Goal: Check status: Check status

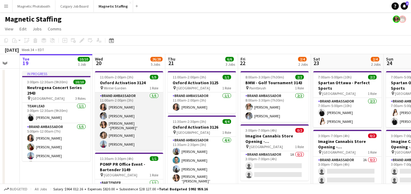
scroll to position [28, 0]
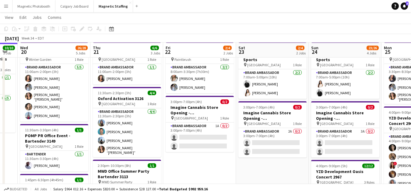
drag, startPoint x: 151, startPoint y: 112, endPoint x: 14, endPoint y: 119, distance: 137.6
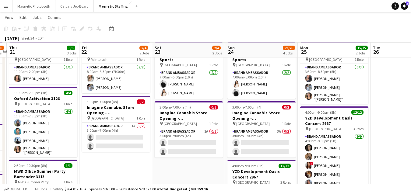
drag, startPoint x: 203, startPoint y: 119, endPoint x: 57, endPoint y: 119, distance: 145.6
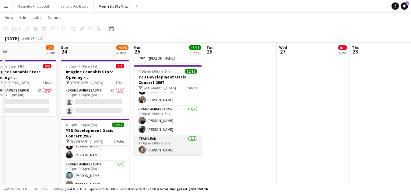
scroll to position [78, 0]
